Goal: Task Accomplishment & Management: Complete application form

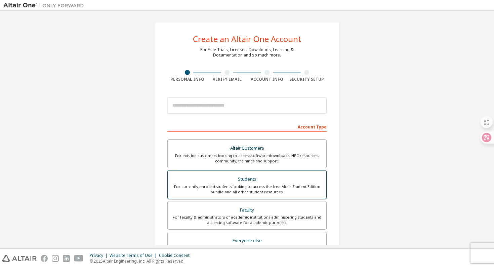
click at [209, 185] on div "For currently enrolled students looking to access the free Altair Student Editi…" at bounding box center [247, 189] width 150 height 11
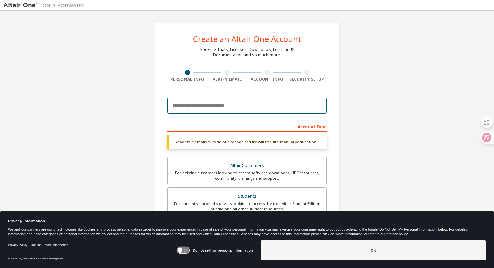
click at [236, 104] on input "email" at bounding box center [246, 105] width 159 height 16
type input "**********"
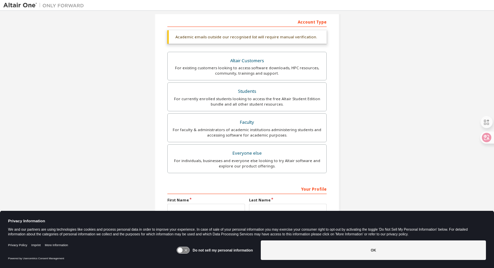
scroll to position [142, 0]
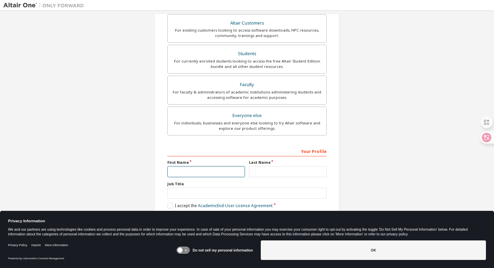
click at [222, 169] on input "text" at bounding box center [206, 171] width 78 height 11
type input "*********"
type input "*****"
click at [245, 187] on div "Job Title" at bounding box center [246, 189] width 159 height 17
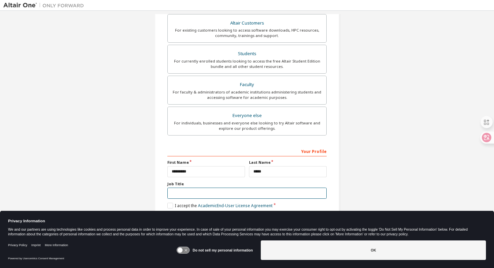
click at [241, 193] on input "text" at bounding box center [246, 192] width 159 height 11
click at [170, 205] on label "I accept the Academic End-User License Agreement" at bounding box center [219, 205] width 105 height 6
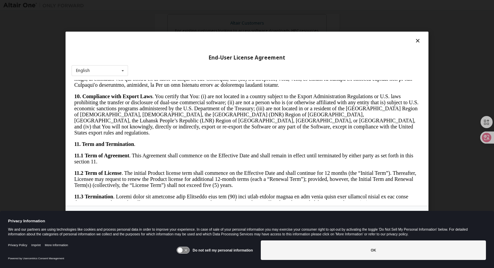
scroll to position [1172, 0]
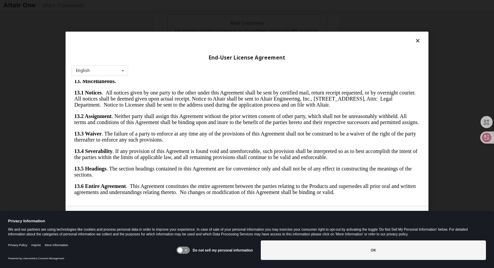
click at [414, 43] on icon at bounding box center [417, 41] width 7 height 6
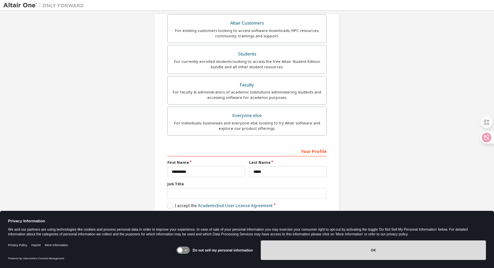
click at [384, 245] on button "OK" at bounding box center [373, 249] width 225 height 19
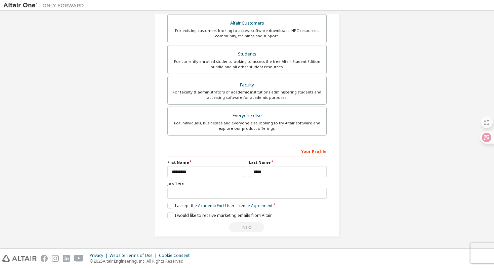
click at [393, 168] on div "**********" at bounding box center [246, 67] width 487 height 356
click at [175, 204] on label "I accept the Academic End-User License Agreement" at bounding box center [219, 205] width 105 height 6
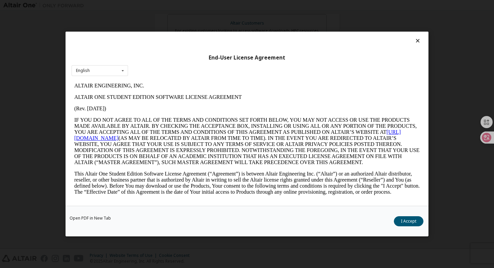
scroll to position [0, 0]
click at [405, 217] on button "I Accept" at bounding box center [408, 221] width 30 height 10
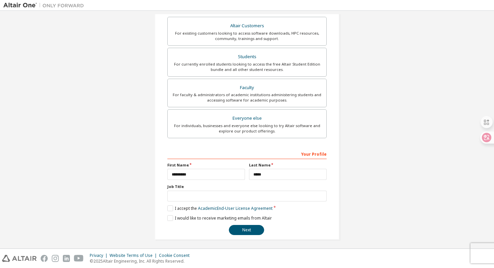
scroll to position [125, 0]
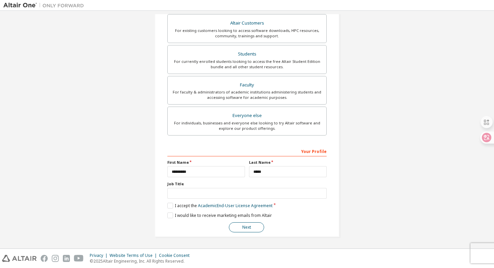
click at [249, 227] on button "Next" at bounding box center [246, 227] width 35 height 10
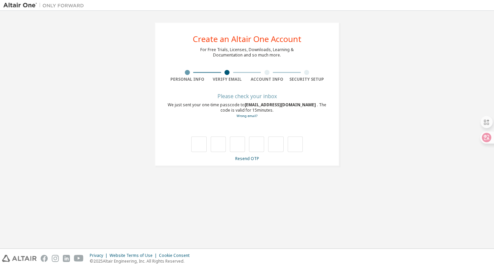
scroll to position [0, 0]
type input "*"
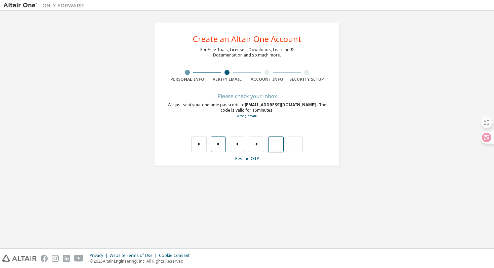
type input "*"
click at [199, 143] on input "text" at bounding box center [198, 143] width 15 height 15
type input "*"
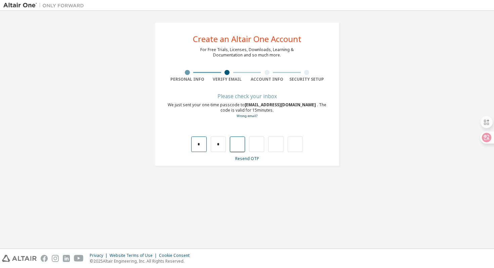
type input "*"
